Goal: Task Accomplishment & Management: Use online tool/utility

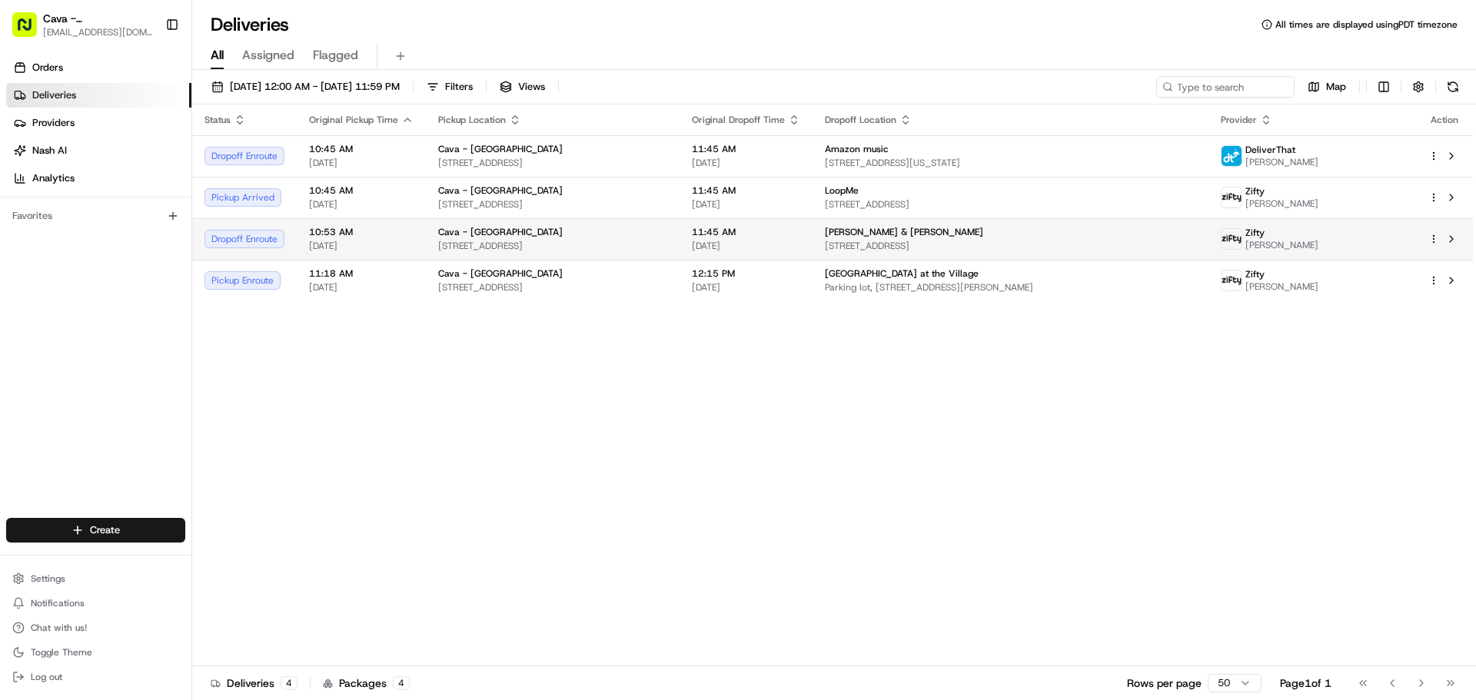
click at [852, 238] on td "[PERSON_NAME] & [PERSON_NAME] [STREET_ADDRESS]" at bounding box center [1010, 239] width 396 height 42
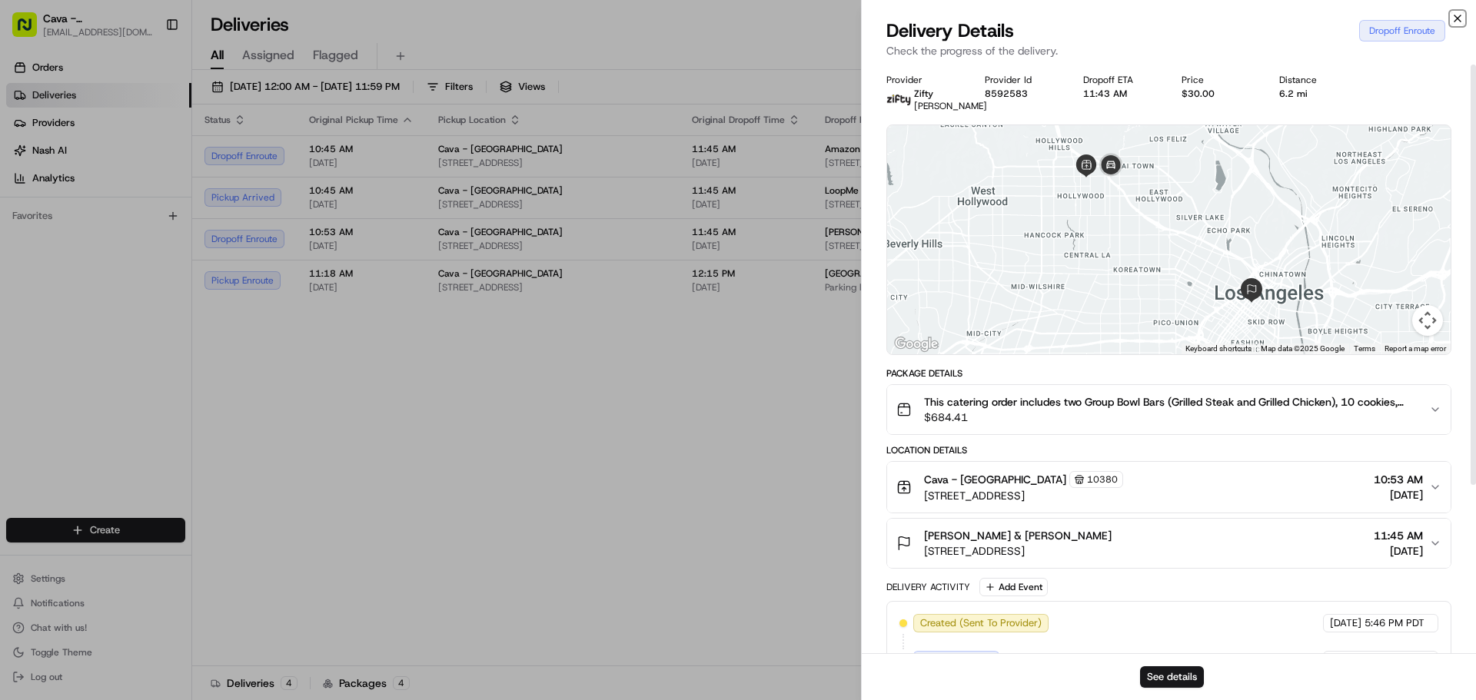
click at [1457, 15] on icon "button" at bounding box center [1457, 18] width 12 height 12
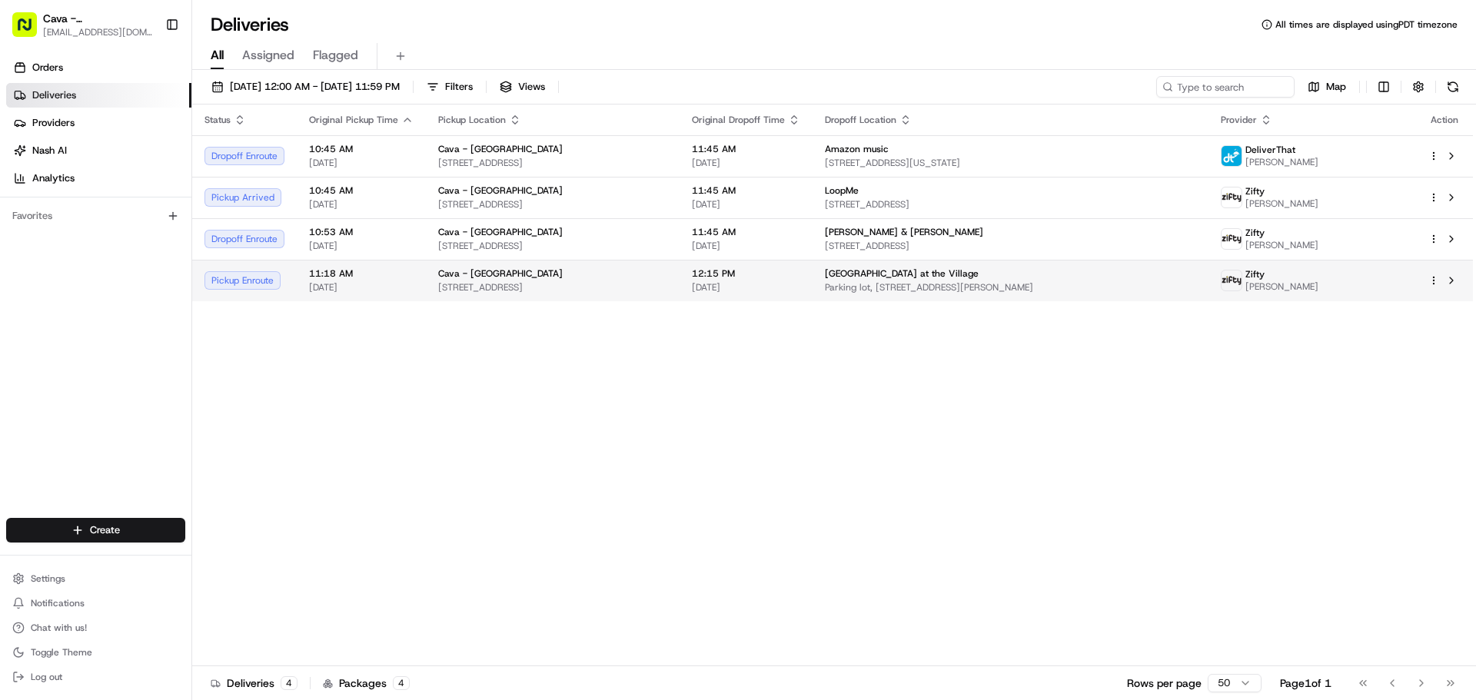
click at [361, 268] on span "11:18 AM" at bounding box center [361, 274] width 105 height 12
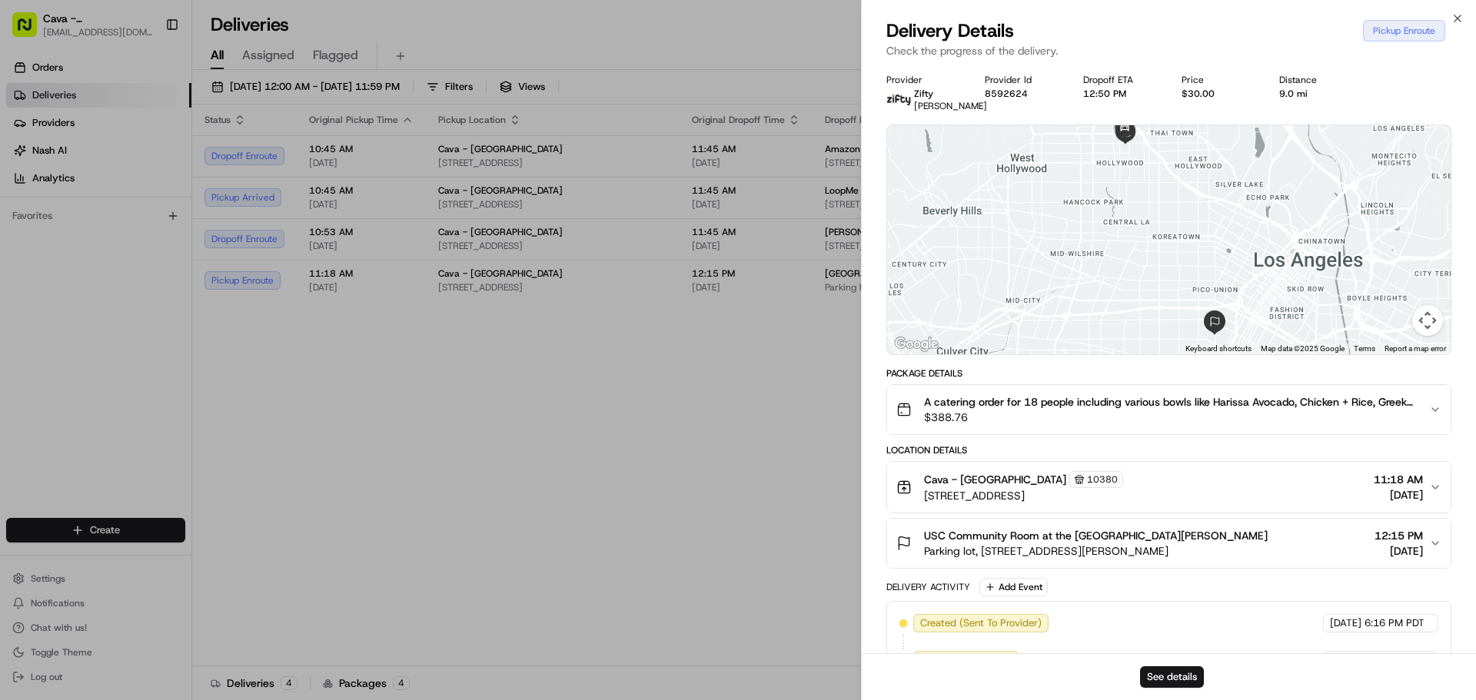
click at [1378, 503] on span "[DATE]" at bounding box center [1398, 494] width 49 height 15
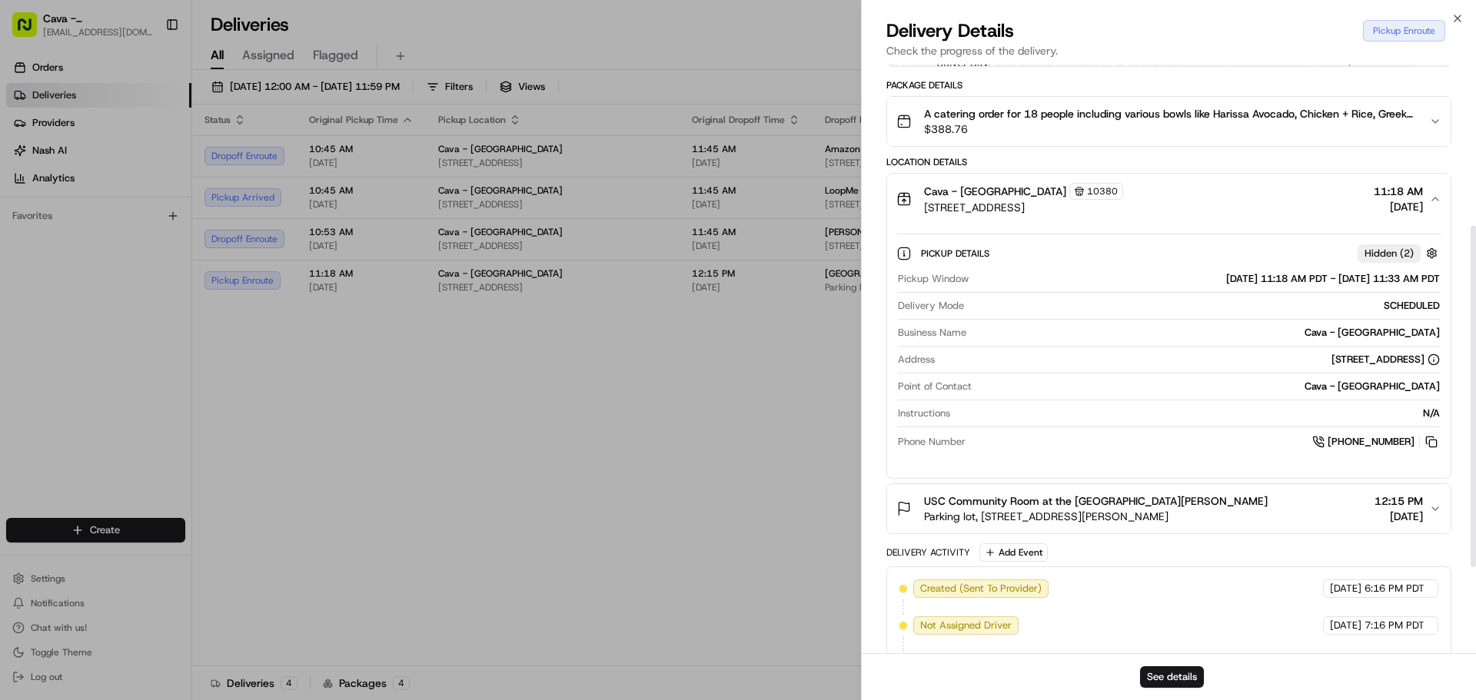
scroll to position [307, 0]
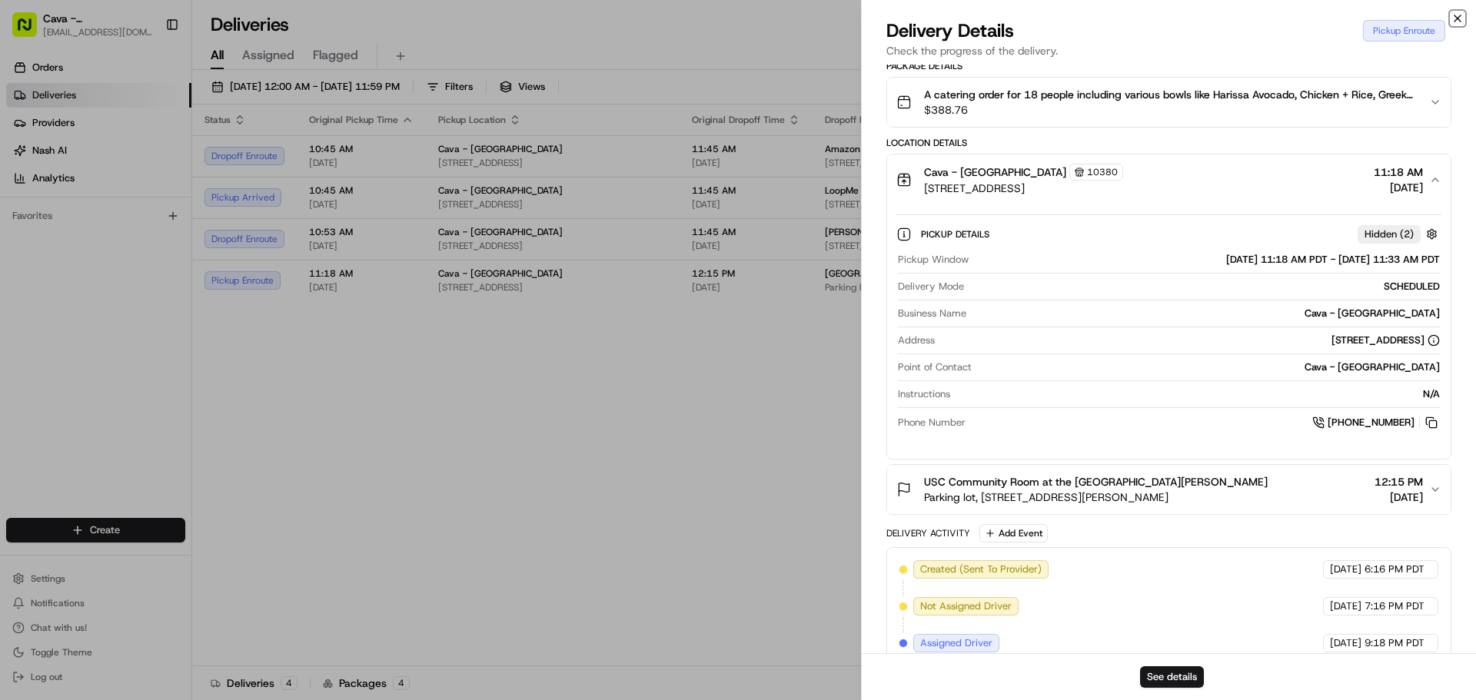
click at [1460, 19] on icon "button" at bounding box center [1457, 18] width 12 height 12
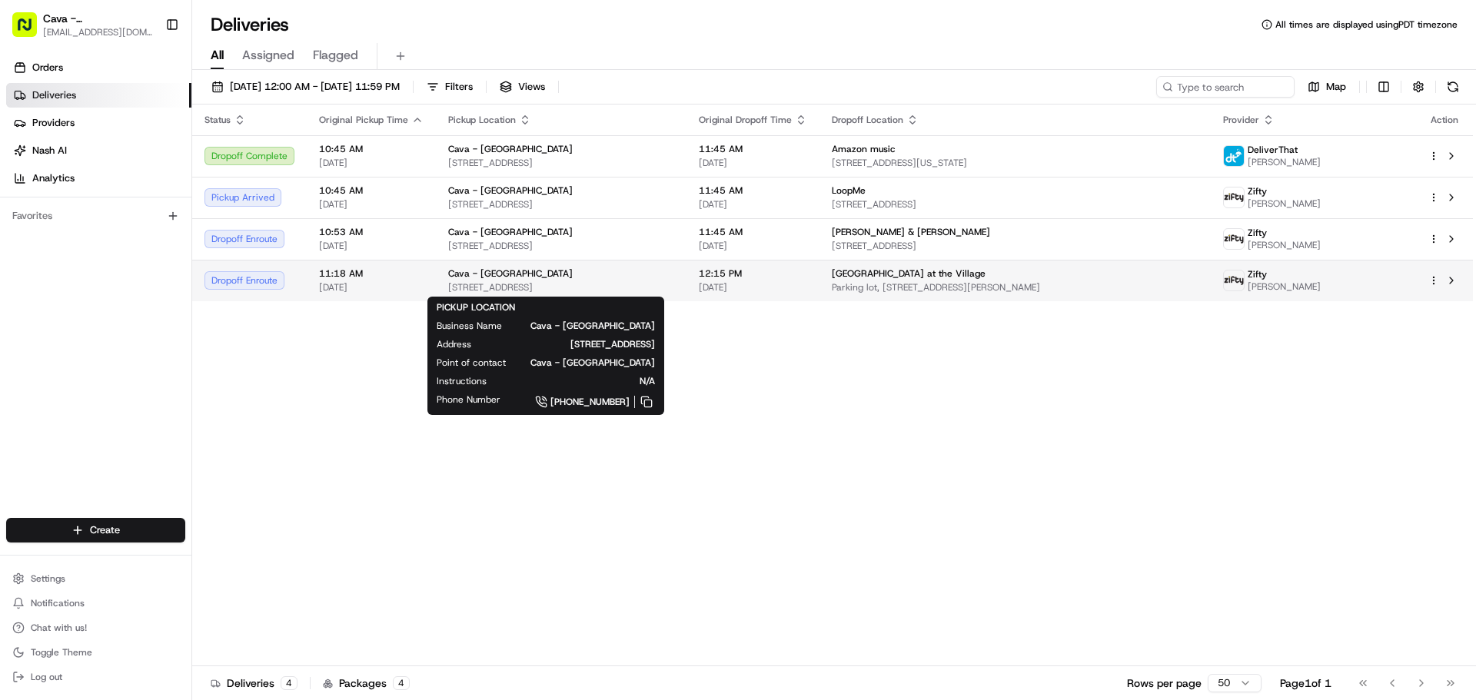
click at [674, 287] on span "[STREET_ADDRESS]" at bounding box center [561, 287] width 226 height 12
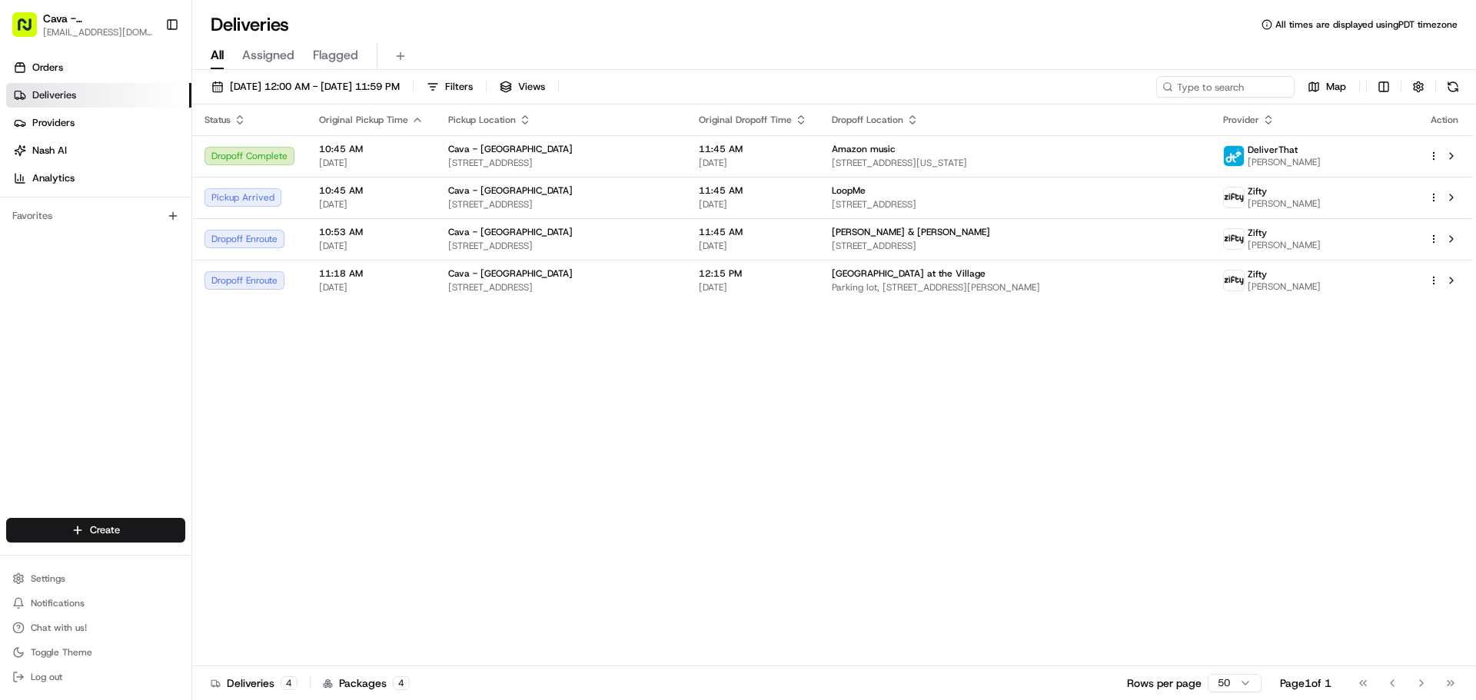
click at [686, 248] on td "Cava - Hollywood [STREET_ADDRESS]" at bounding box center [561, 239] width 251 height 42
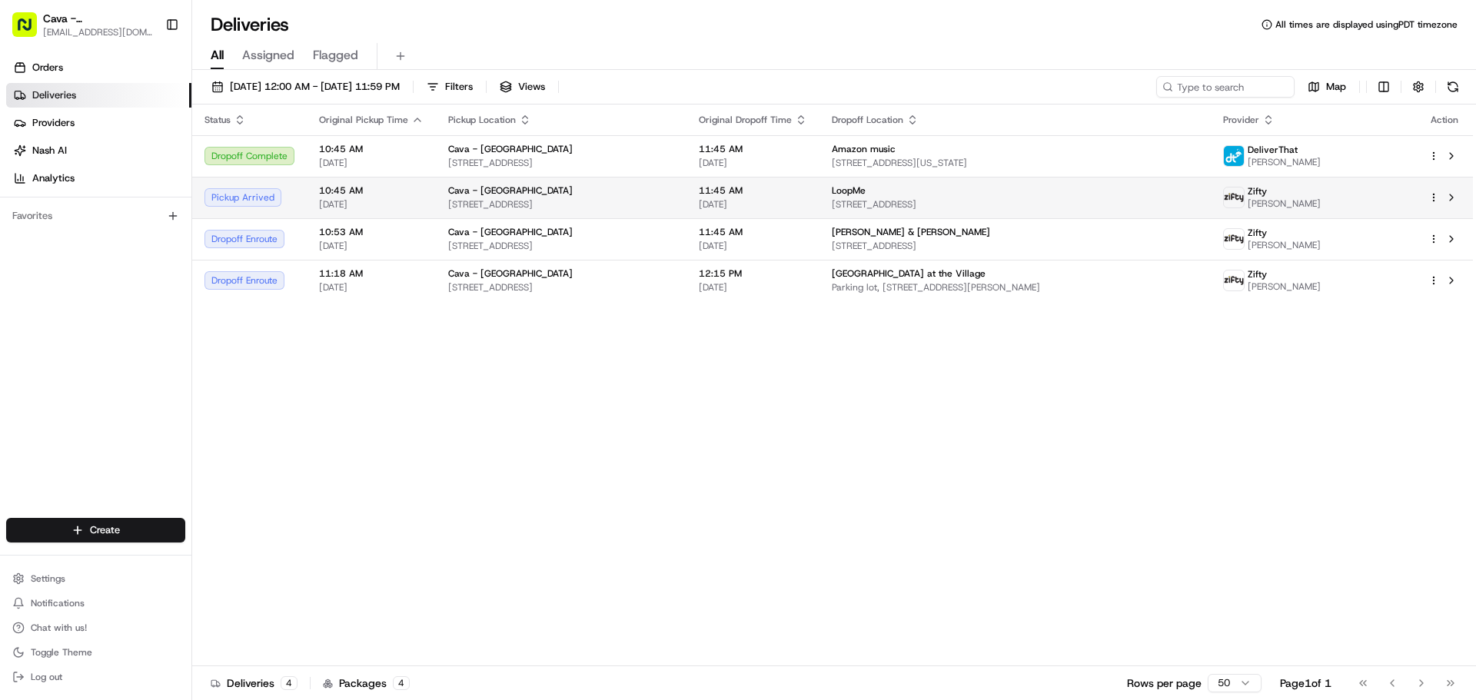
click at [686, 191] on td "Cava - Hollywood [STREET_ADDRESS]" at bounding box center [561, 198] width 251 height 42
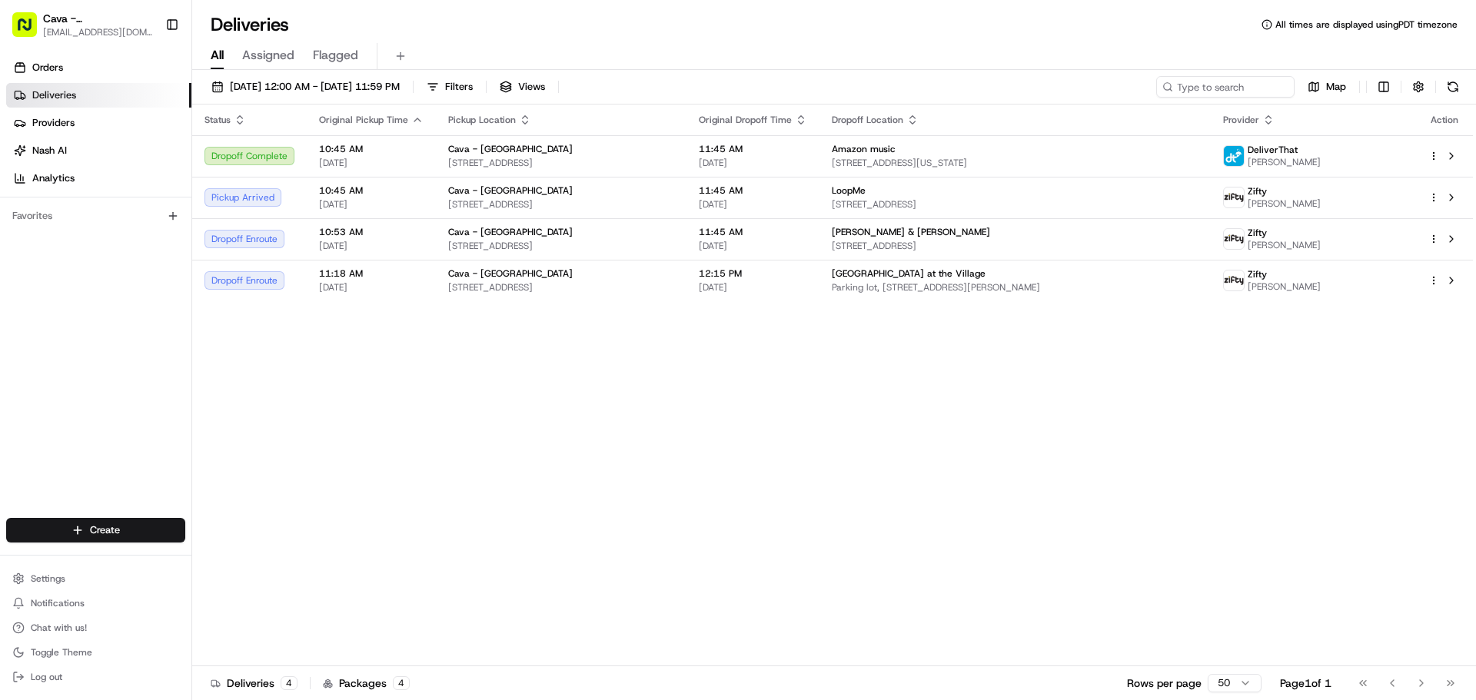
click at [686, 154] on td "Cava - Hollywood [STREET_ADDRESS]" at bounding box center [561, 156] width 251 height 42
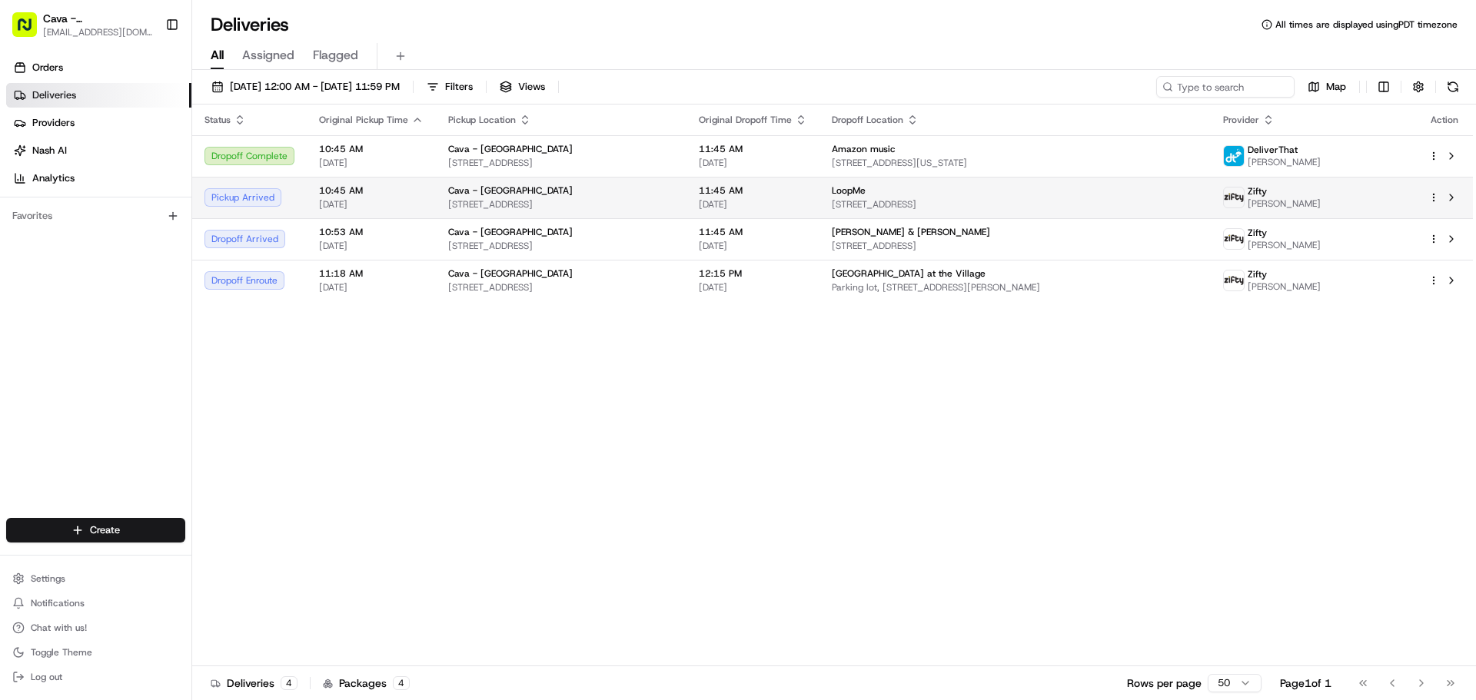
click at [807, 199] on span "[DATE]" at bounding box center [753, 204] width 108 height 12
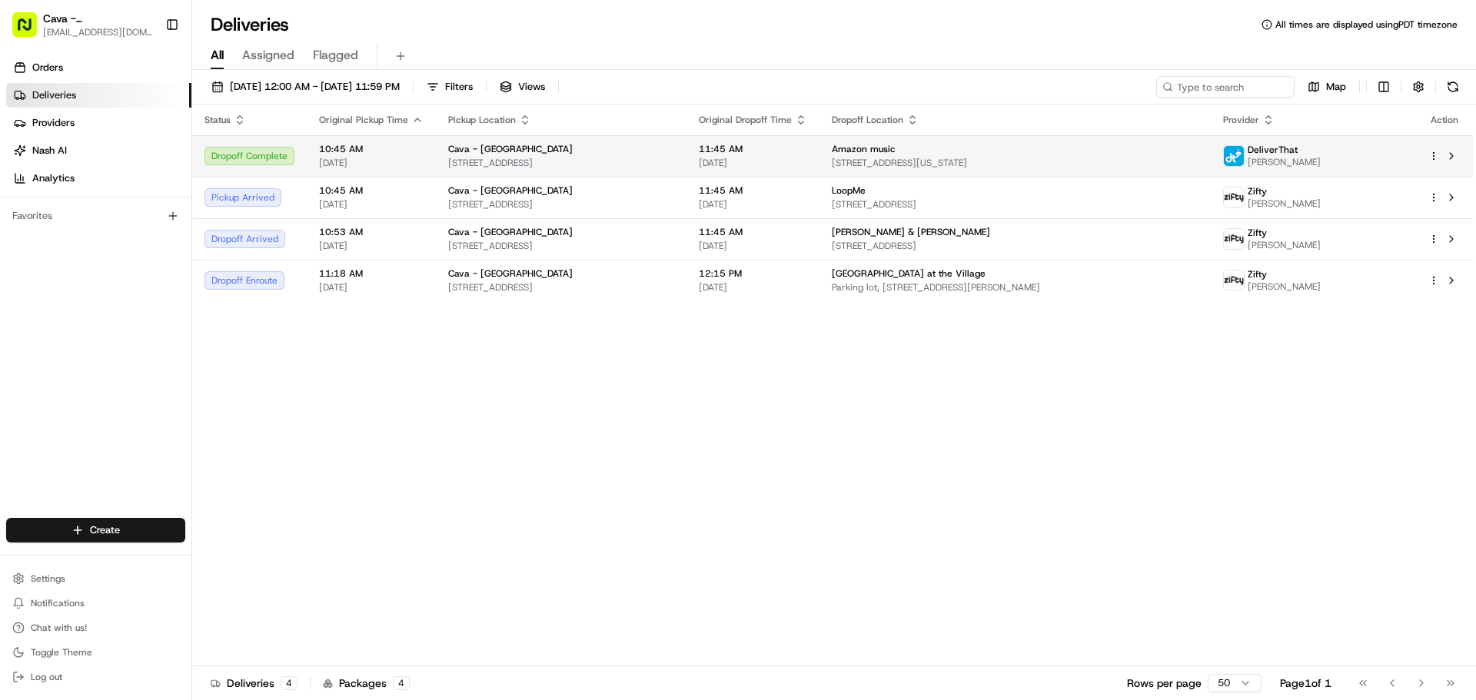
click at [802, 157] on span "[DATE]" at bounding box center [753, 163] width 108 height 12
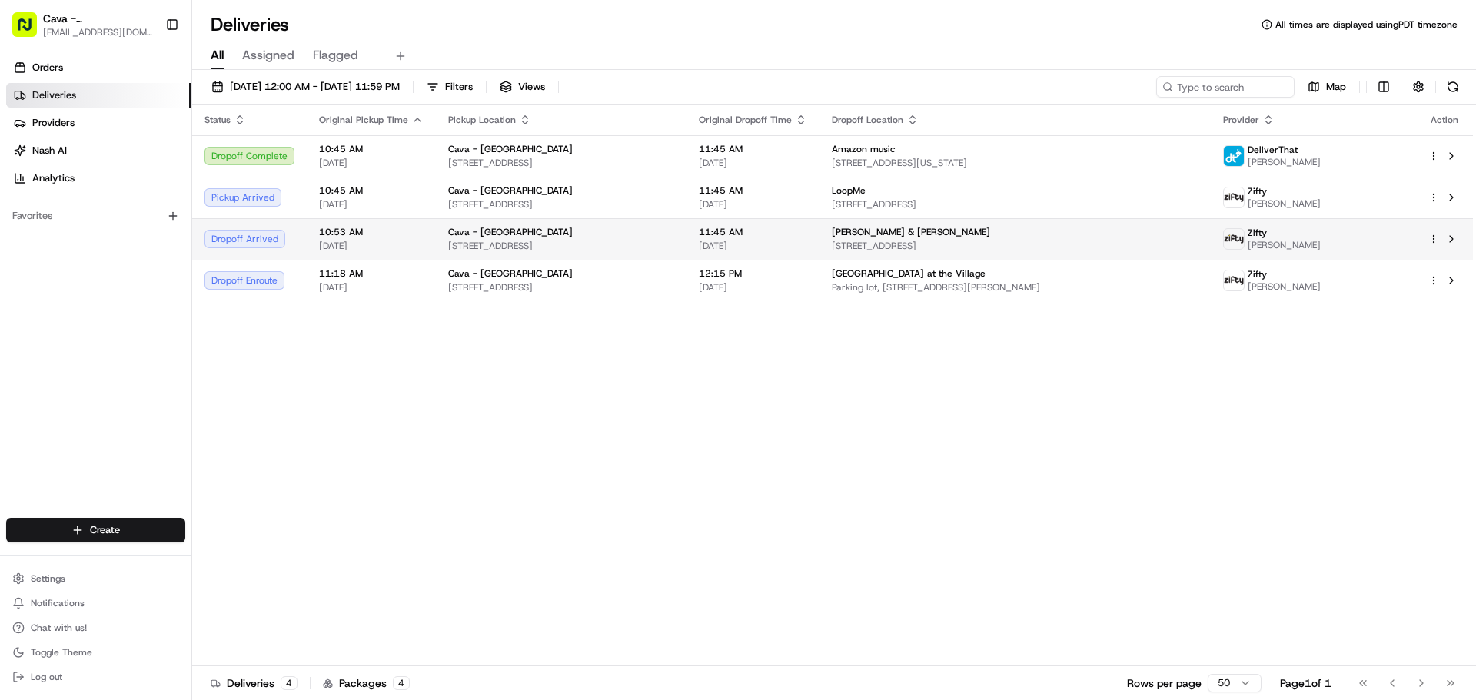
click at [789, 248] on span "[DATE]" at bounding box center [753, 246] width 108 height 12
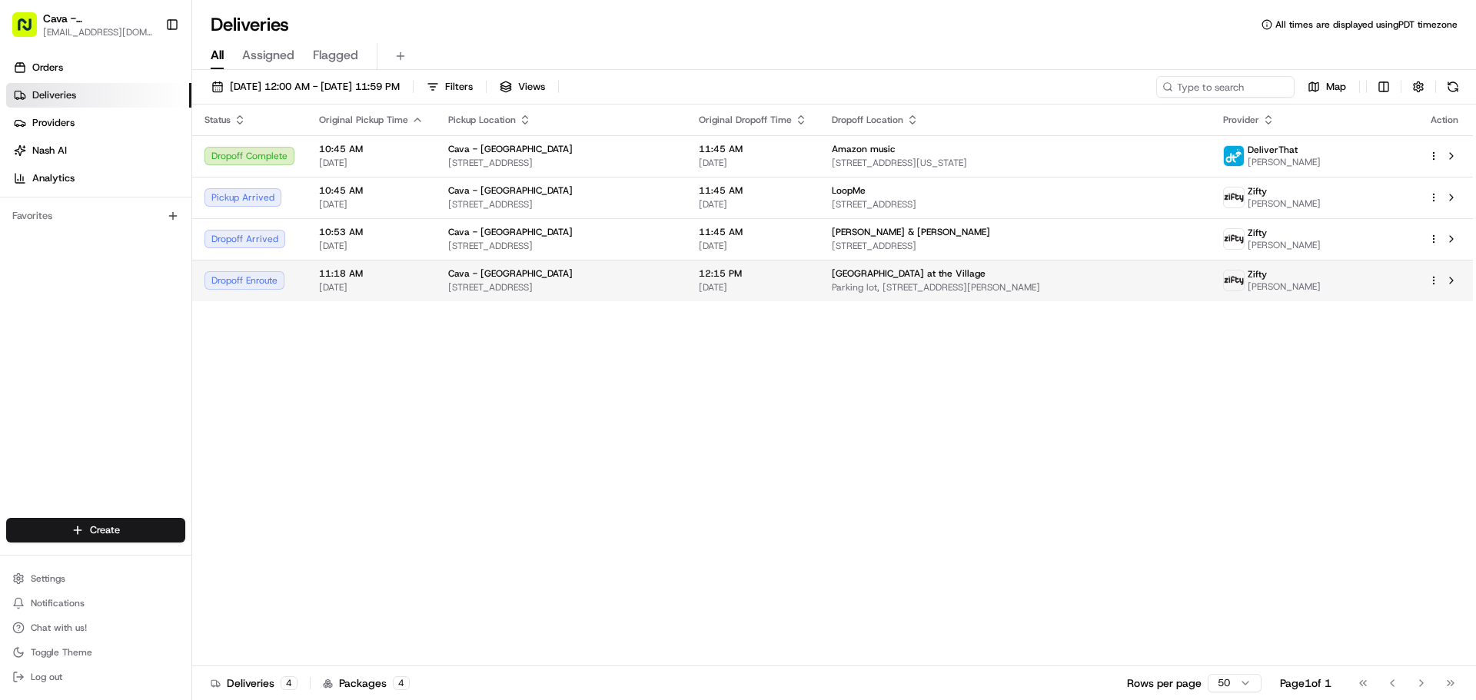
click at [807, 277] on span "12:15 PM" at bounding box center [753, 274] width 108 height 12
click at [45, 68] on span "Orders" at bounding box center [47, 68] width 31 height 14
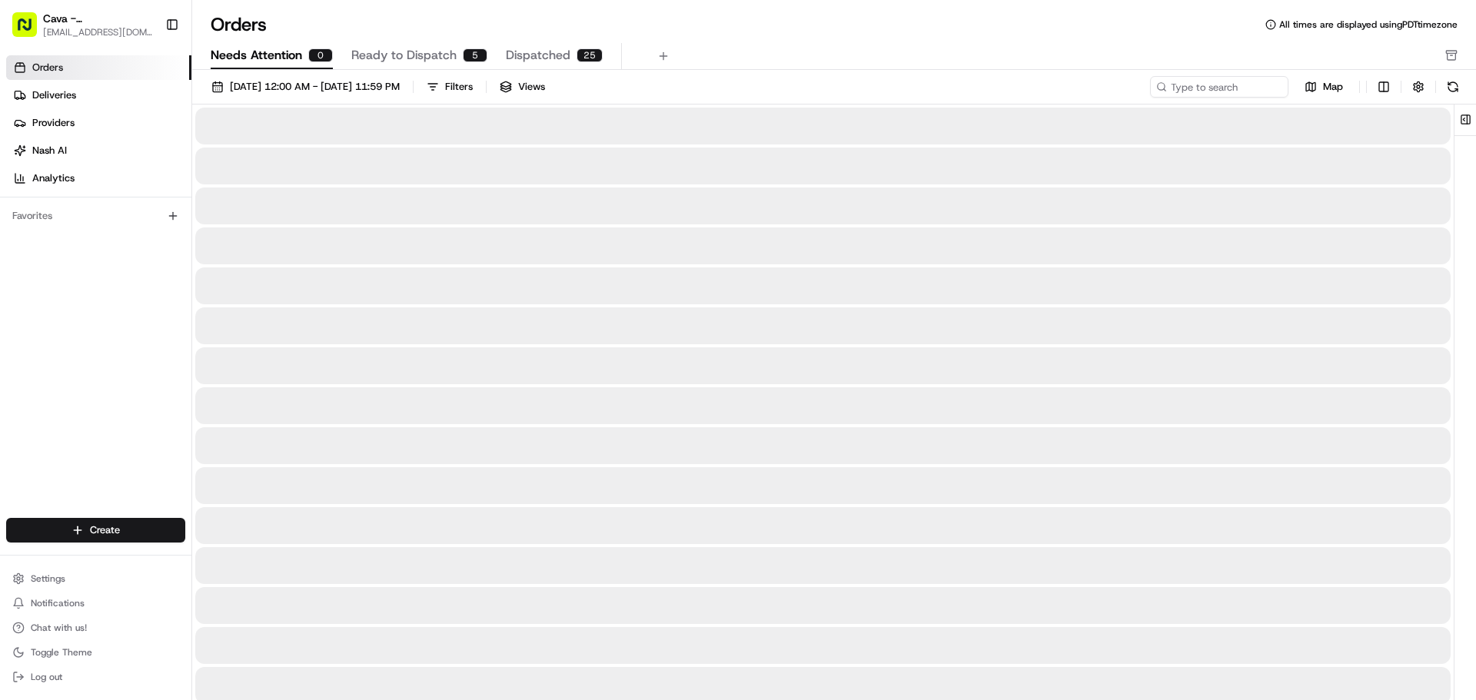
click at [250, 55] on span "Needs Attention" at bounding box center [256, 55] width 91 height 18
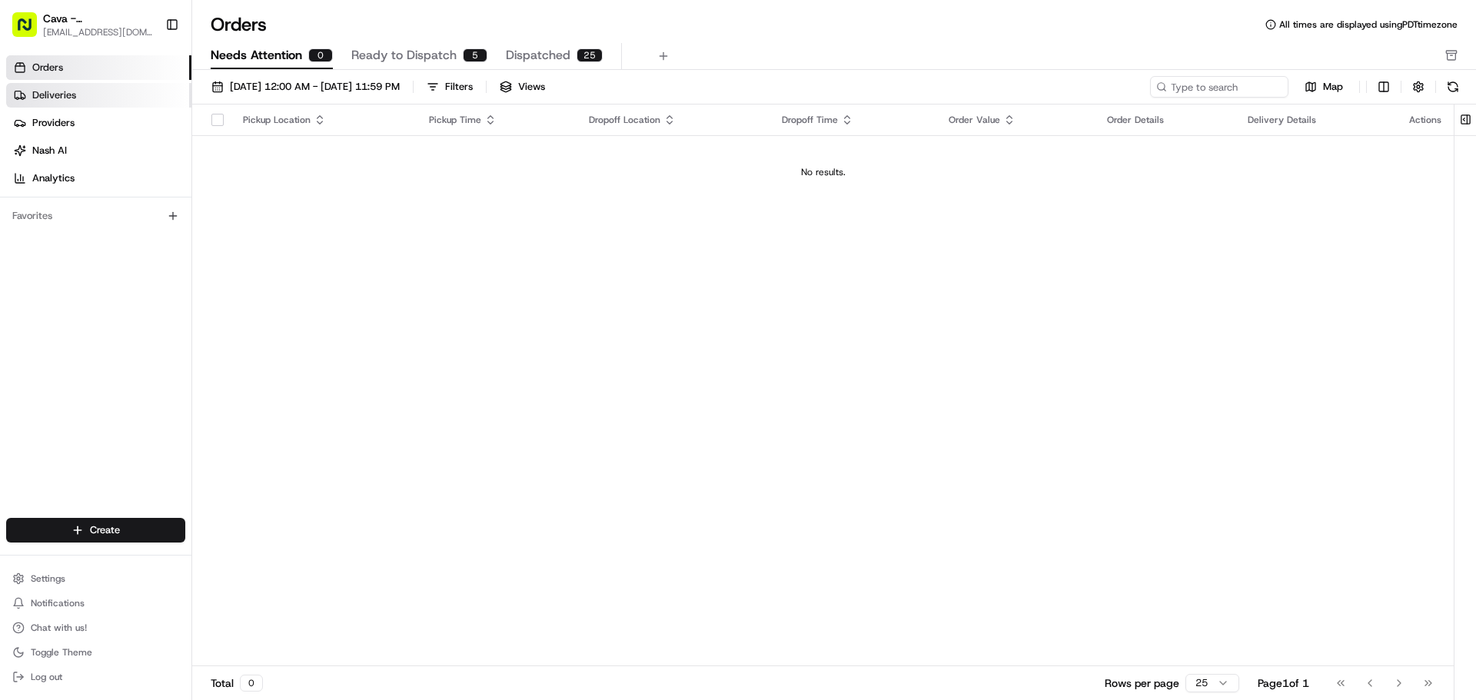
click at [88, 87] on link "Deliveries" at bounding box center [98, 95] width 185 height 25
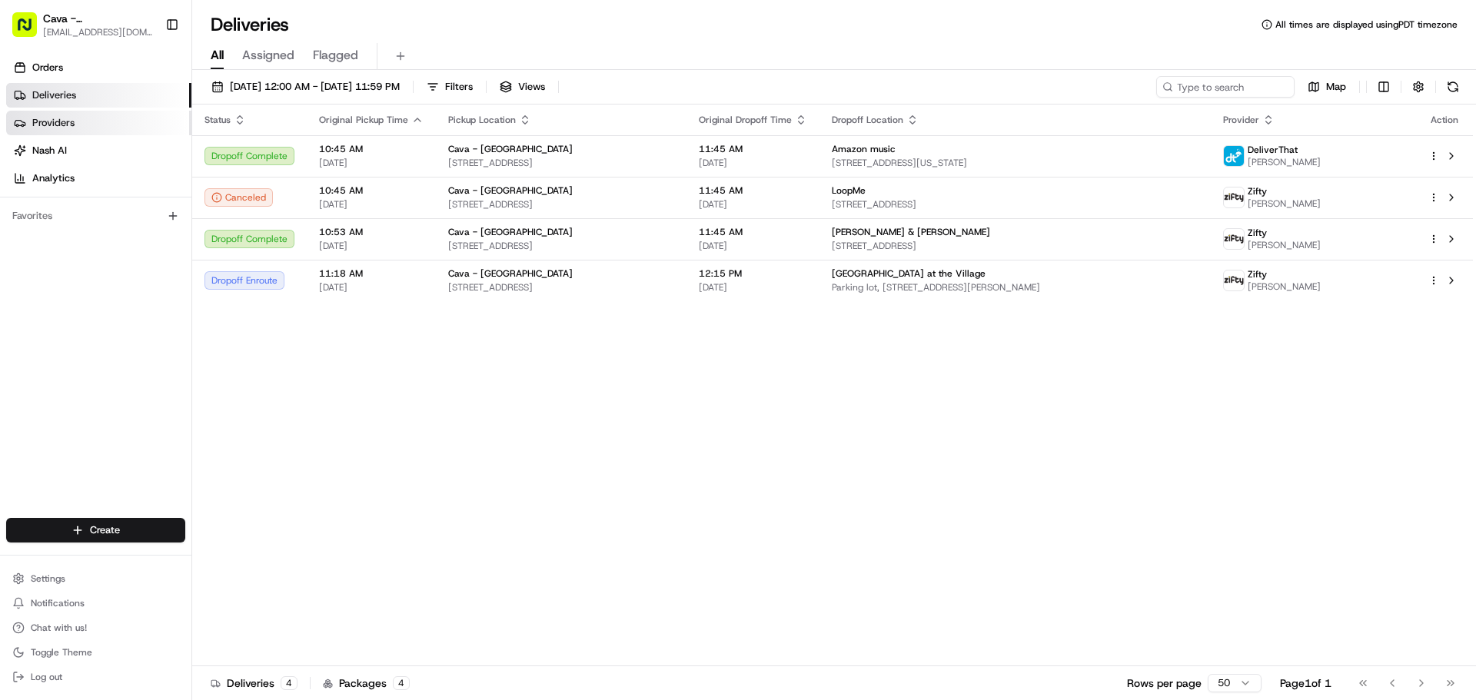
click at [63, 128] on span "Providers" at bounding box center [53, 123] width 42 height 14
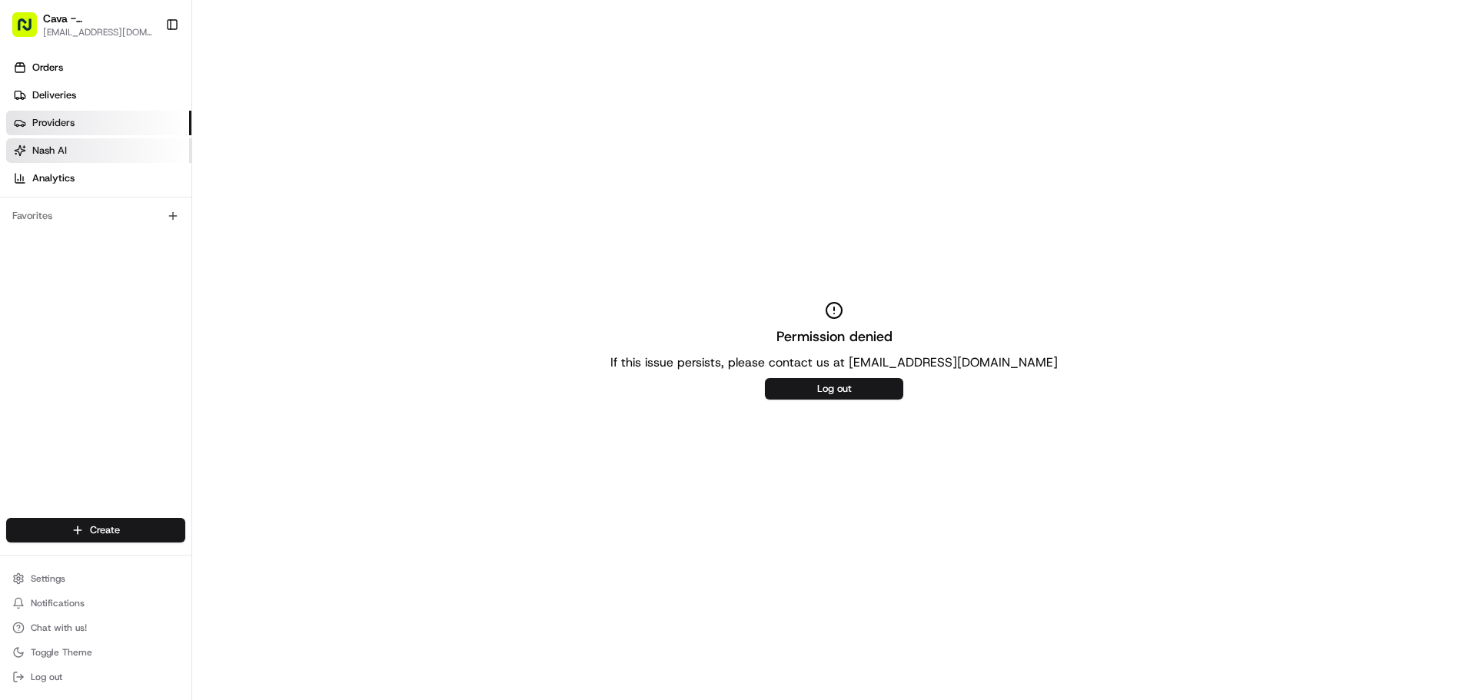
click at [75, 147] on link "Nash AI" at bounding box center [98, 150] width 185 height 25
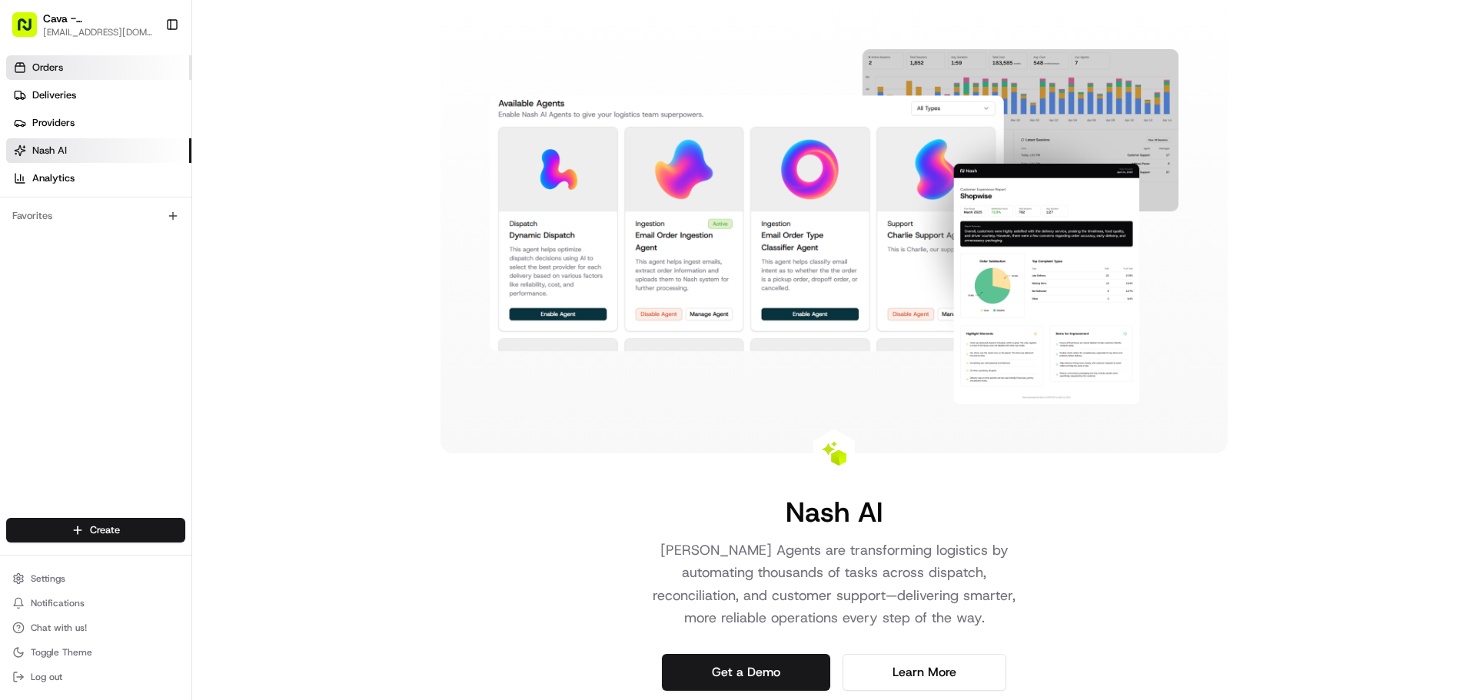
click at [85, 71] on link "Orders" at bounding box center [98, 67] width 185 height 25
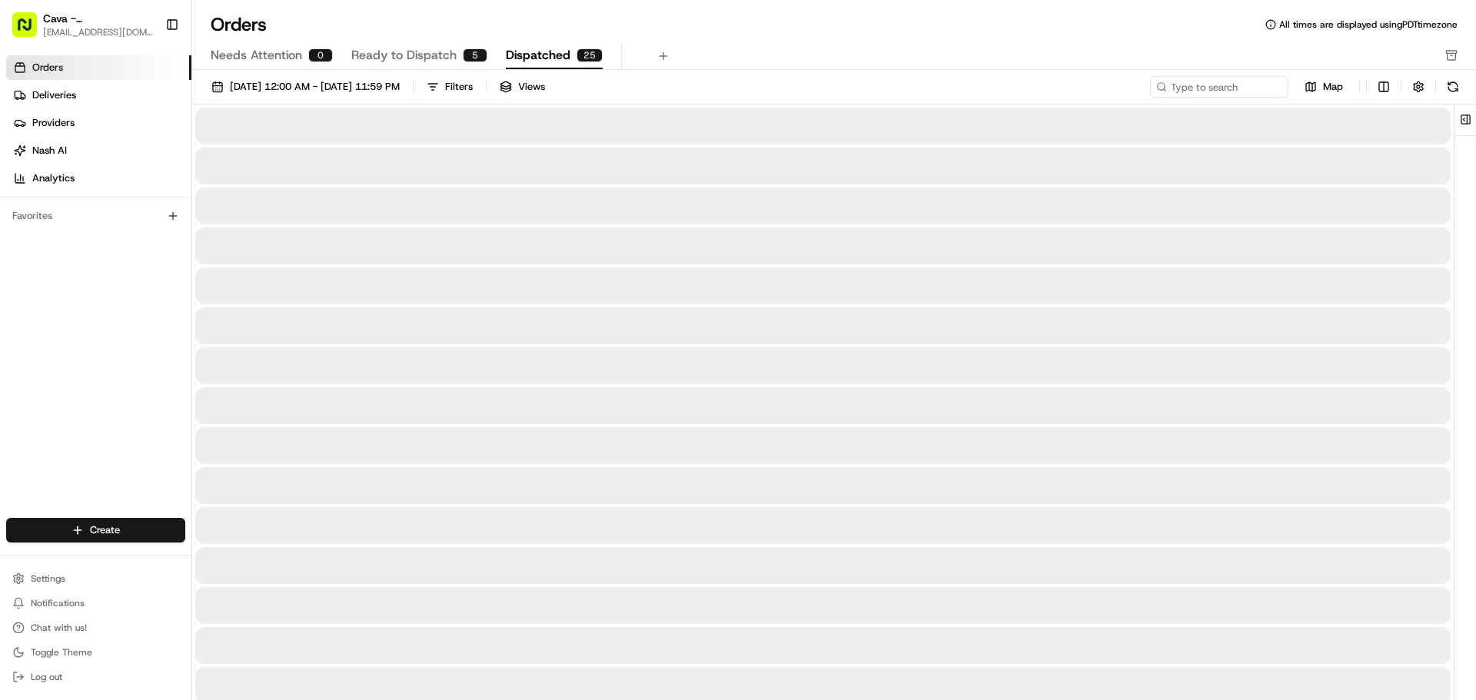
click at [557, 60] on span "Dispatched" at bounding box center [538, 55] width 65 height 18
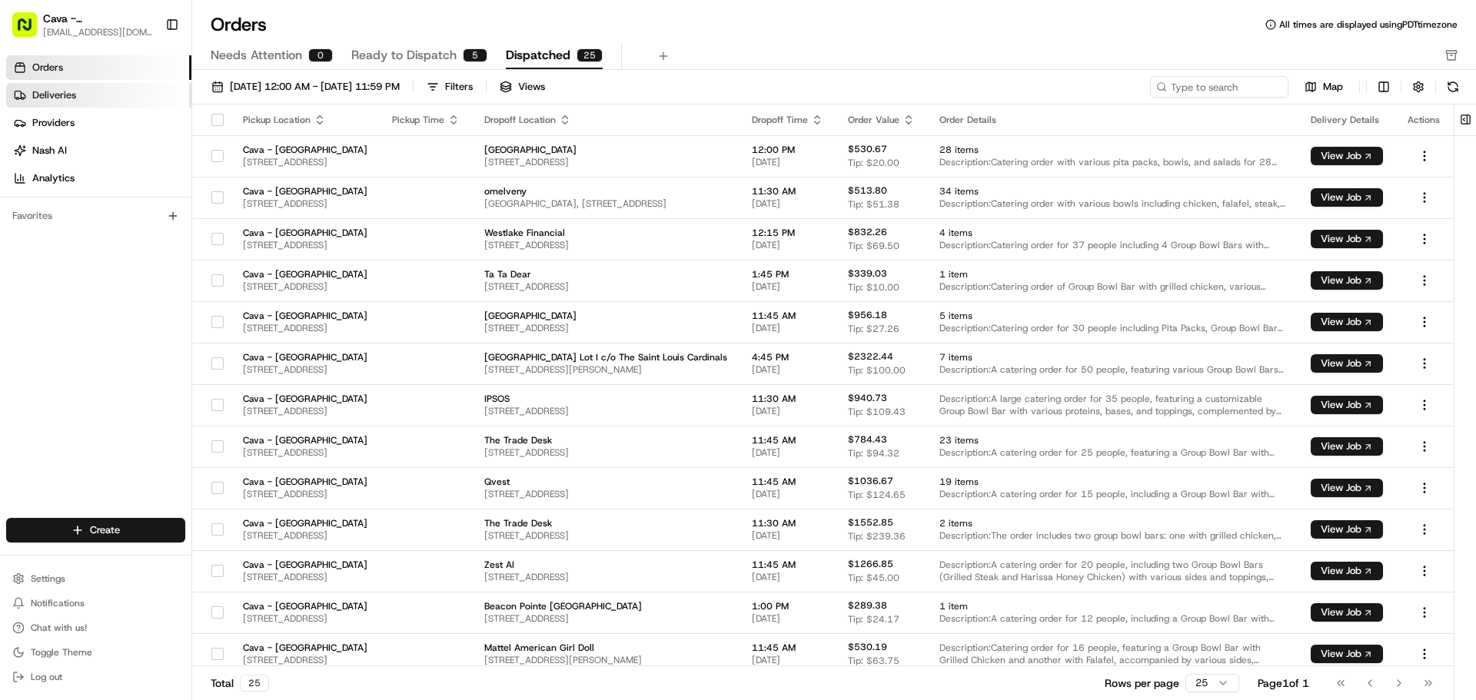
click at [75, 98] on span "Deliveries" at bounding box center [54, 95] width 44 height 14
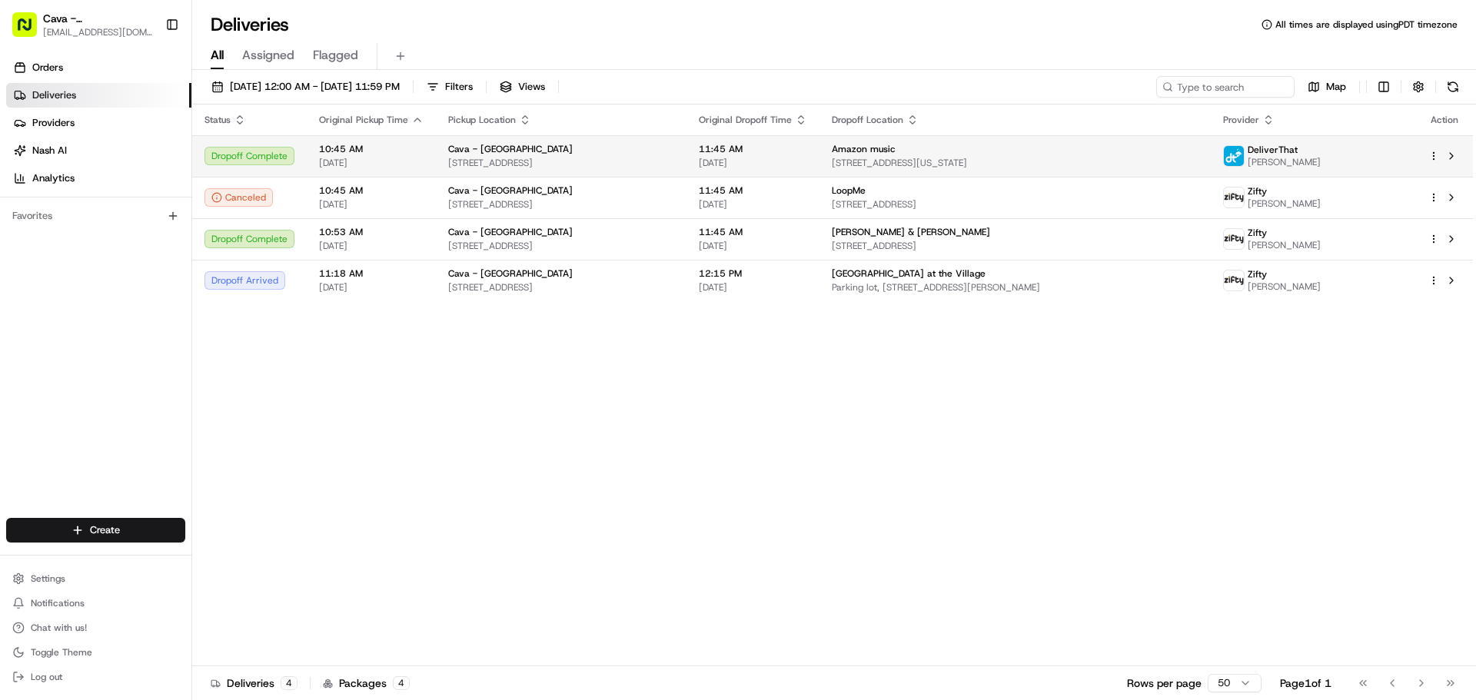
click at [390, 155] on span "10:45 AM" at bounding box center [371, 149] width 105 height 12
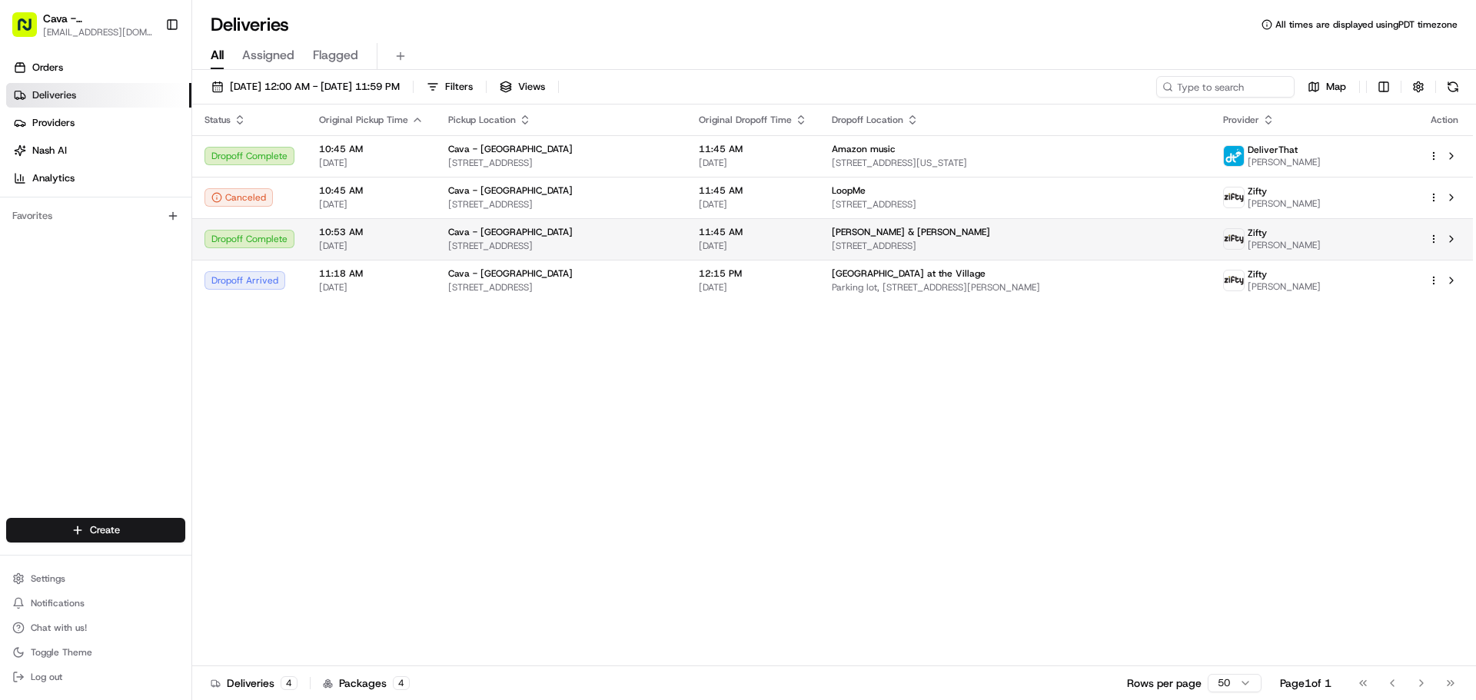
click at [468, 228] on span "Cava - [GEOGRAPHIC_DATA]" at bounding box center [510, 232] width 125 height 12
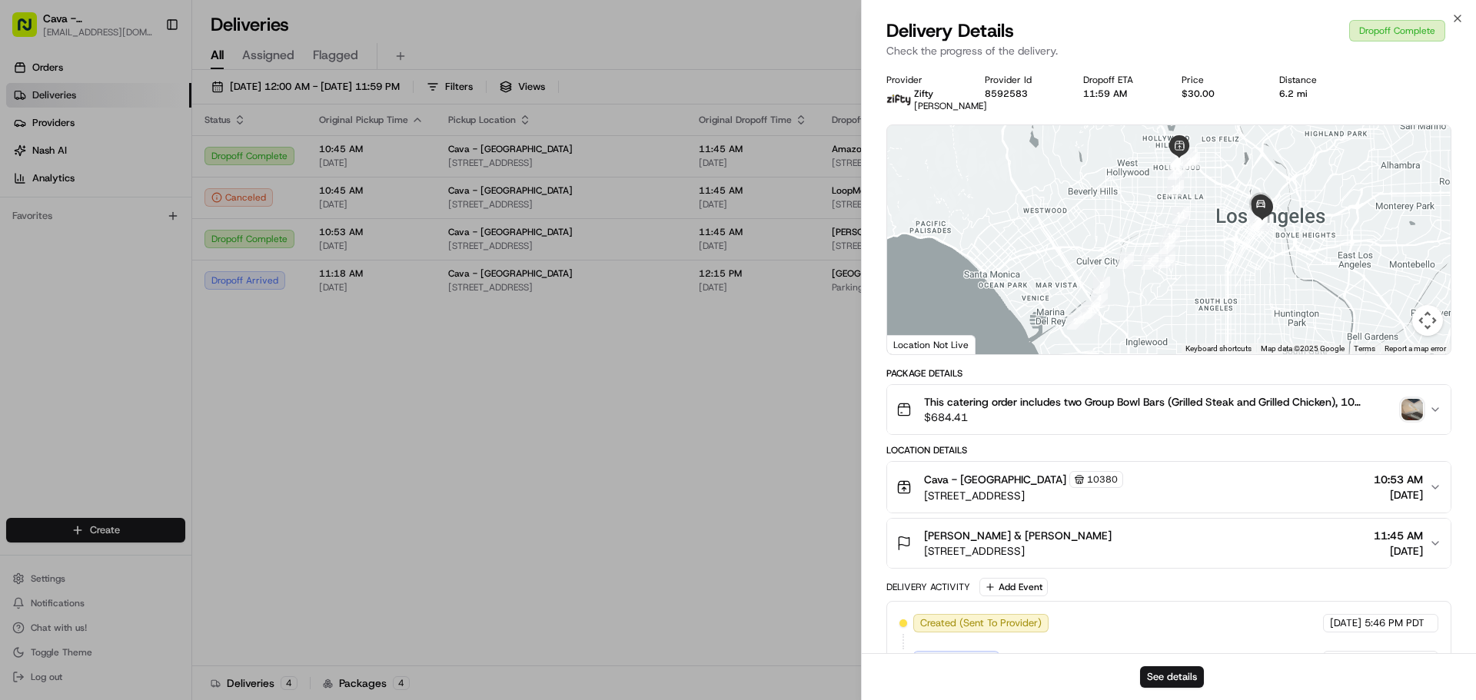
click at [1018, 234] on div at bounding box center [1168, 239] width 563 height 229
click at [1461, 15] on icon "button" at bounding box center [1457, 18] width 12 height 12
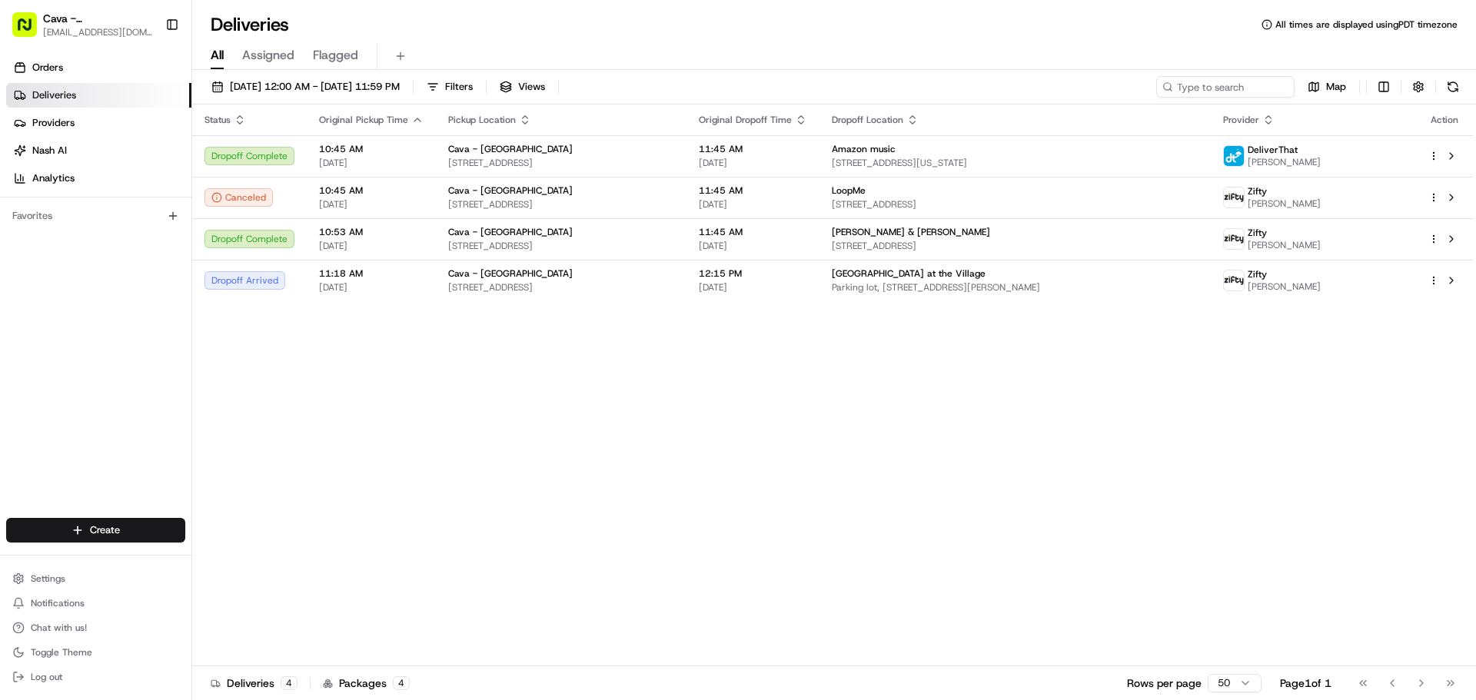
drag, startPoint x: 1460, startPoint y: 17, endPoint x: 1031, endPoint y: 341, distance: 538.4
click at [1028, 326] on div "Status Original Pickup Time Pickup Location Original Dropoff Time Dropoff Locat…" at bounding box center [832, 386] width 1281 height 562
click at [1451, 244] on button at bounding box center [1451, 239] width 18 height 18
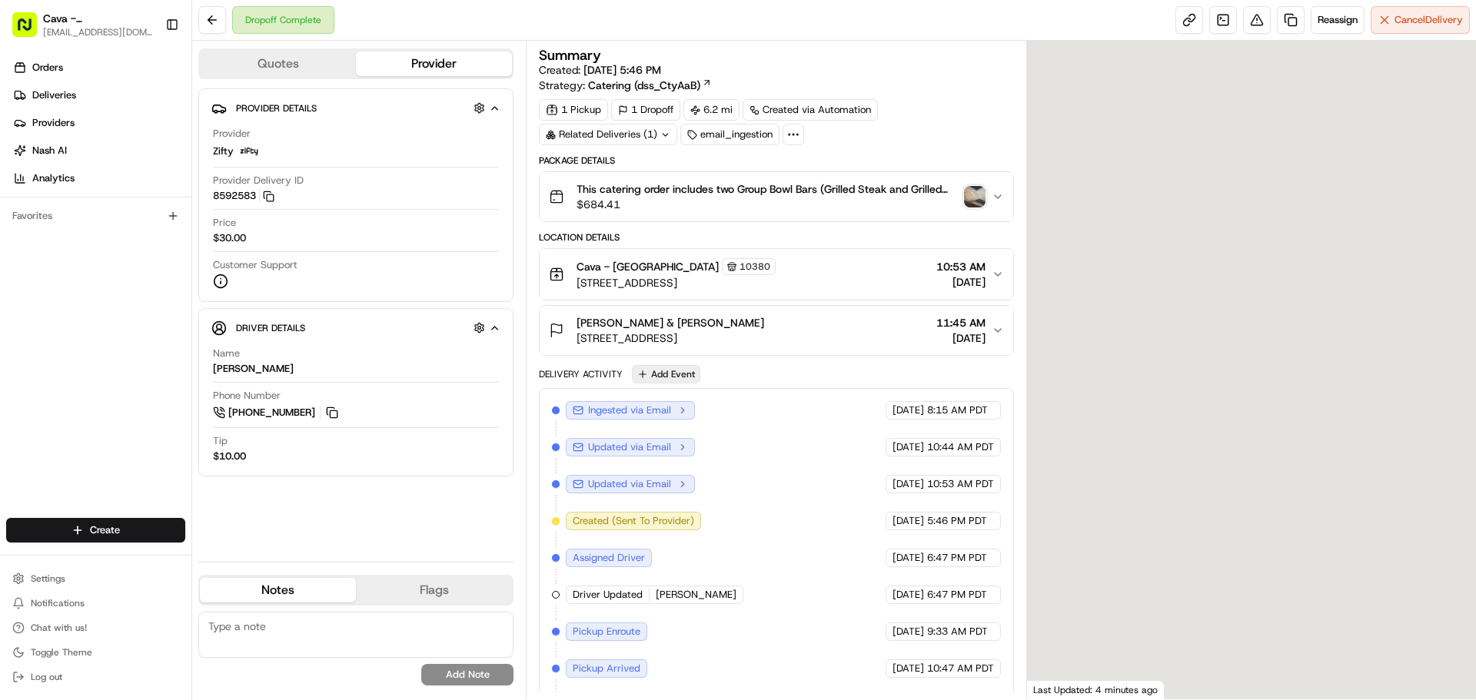
drag, startPoint x: 151, startPoint y: 334, endPoint x: 660, endPoint y: 367, distance: 509.9
click at [660, 367] on button "Add Event" at bounding box center [666, 374] width 68 height 18
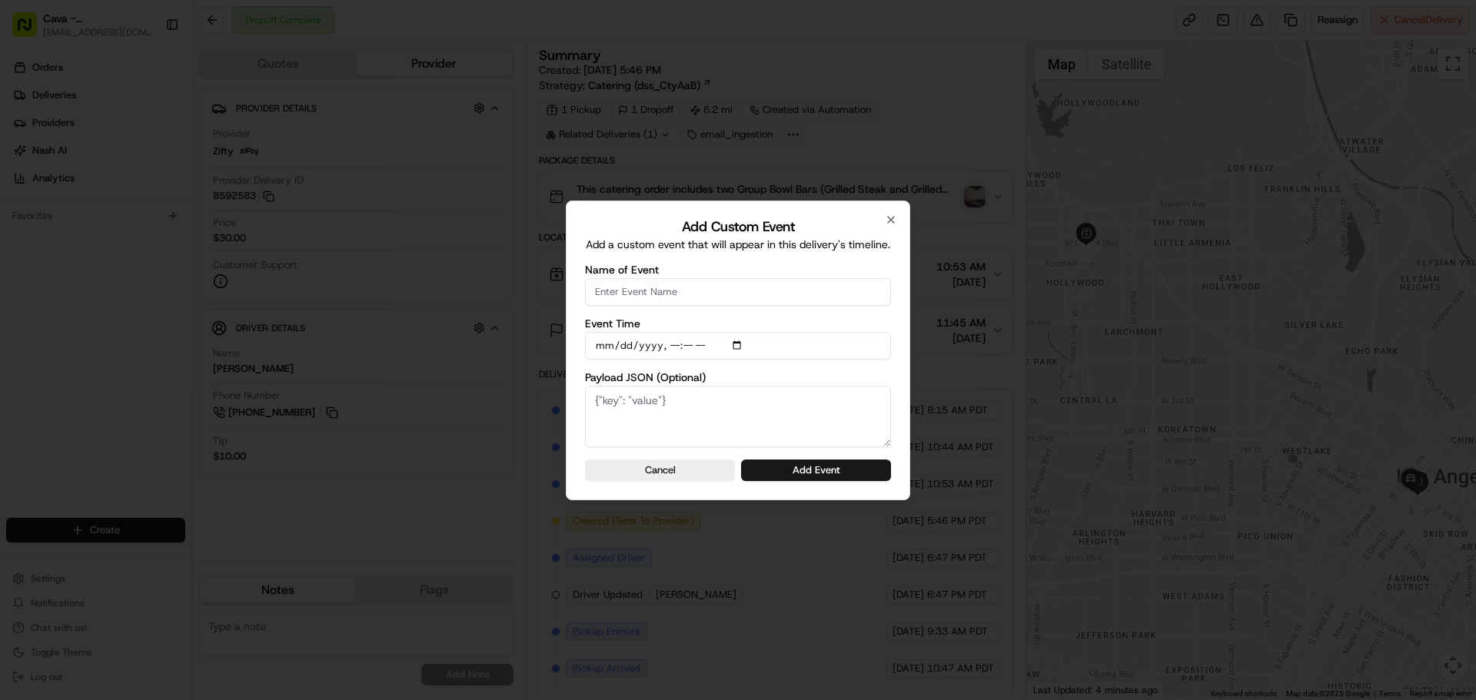
click at [893, 228] on div "Add Custom Event Add a custom event that will appear in this delivery's timelin…" at bounding box center [738, 351] width 344 height 300
click at [890, 222] on icon "button" at bounding box center [891, 220] width 12 height 12
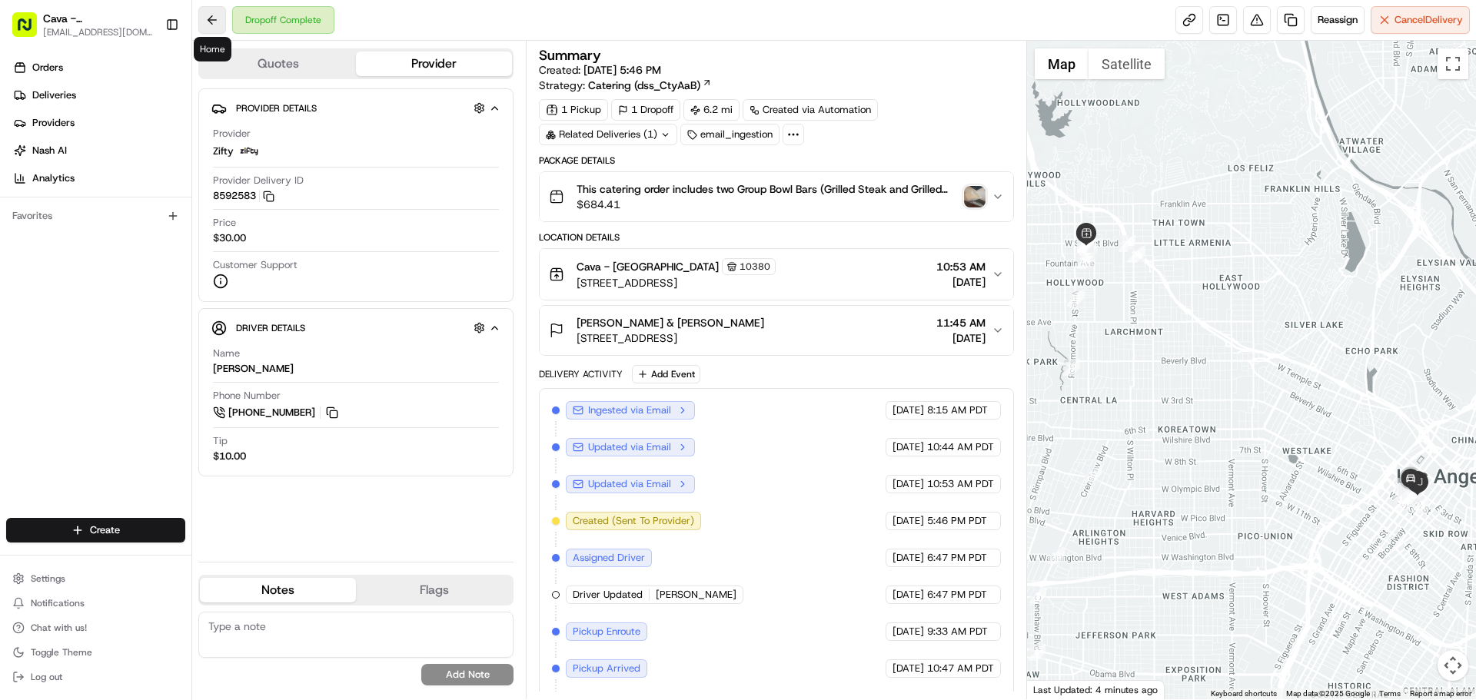
click at [214, 20] on button at bounding box center [212, 20] width 28 height 28
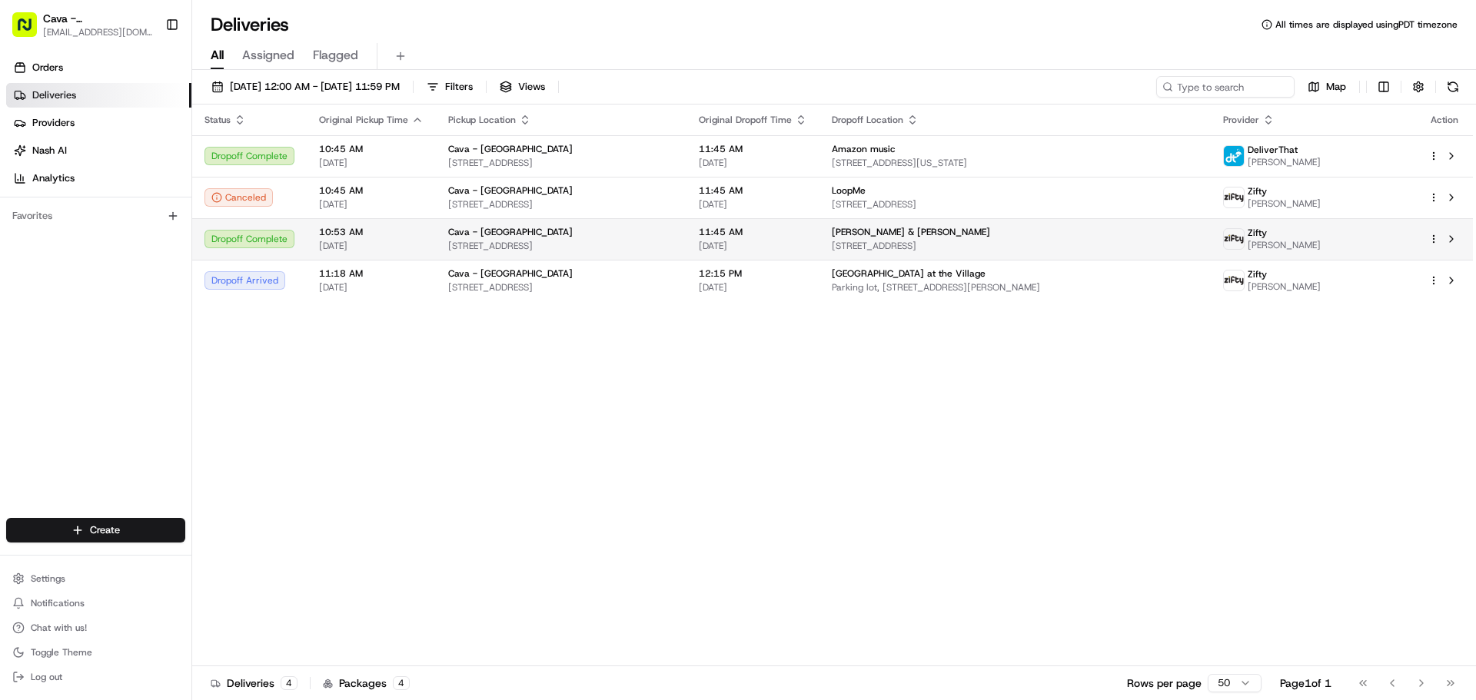
click at [420, 238] on td "10:53 AM 08/20/2025" at bounding box center [371, 239] width 129 height 42
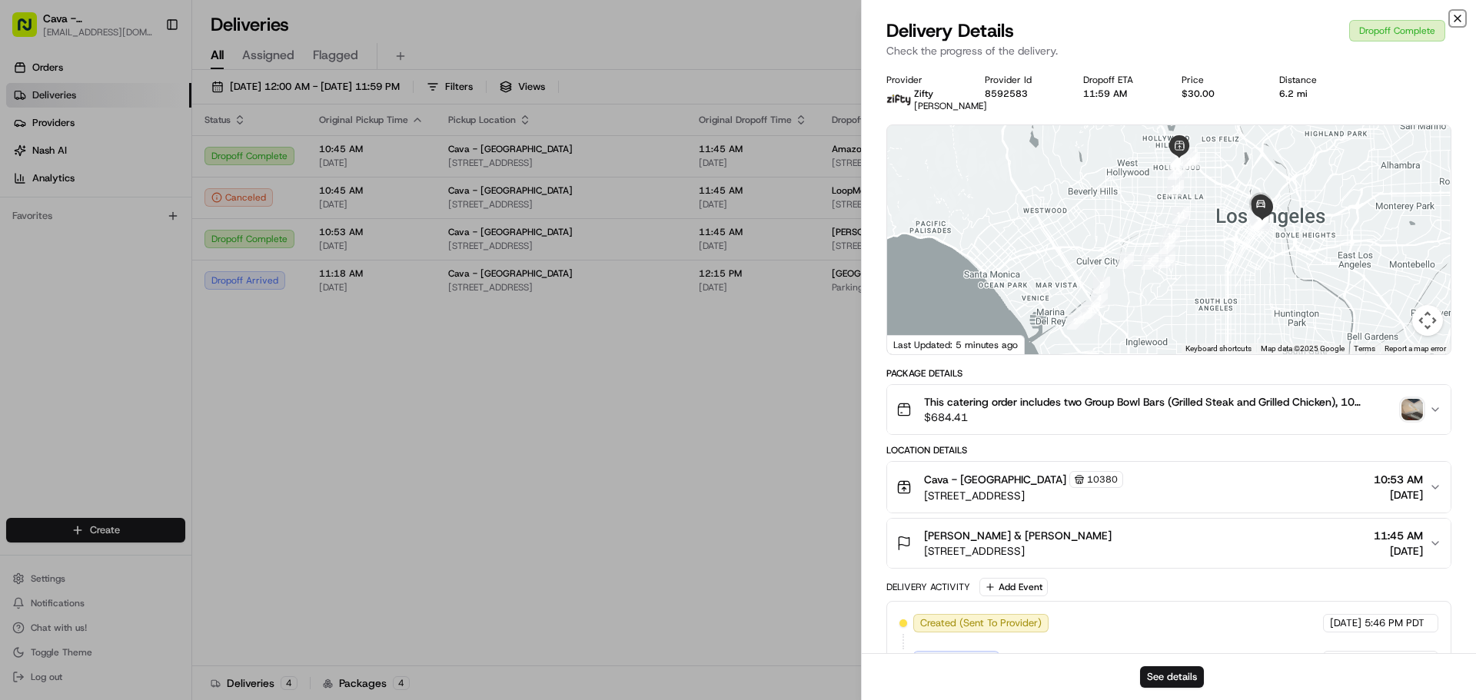
click at [1456, 22] on icon "button" at bounding box center [1457, 18] width 12 height 12
